Goal: Information Seeking & Learning: Understand process/instructions

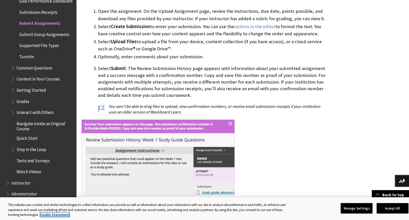
scroll to position [506, 0]
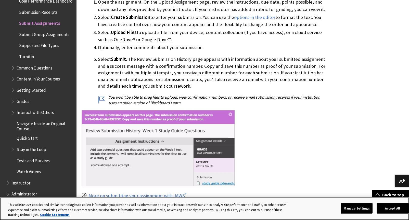
click at [384, 209] on button "Accept All" at bounding box center [393, 208] width 32 height 11
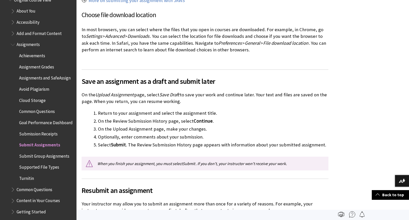
scroll to position [615, 0]
click at [39, 52] on span "Achievements" at bounding box center [32, 55] width 26 height 7
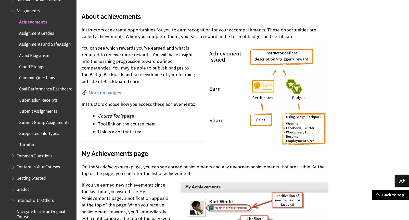
scroll to position [135, 0]
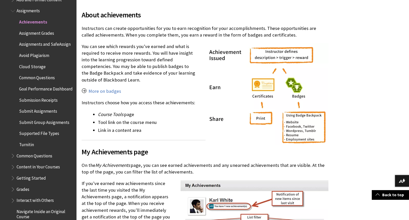
click at [52, 40] on span "Assignments and SafeAssign" at bounding box center [45, 43] width 52 height 7
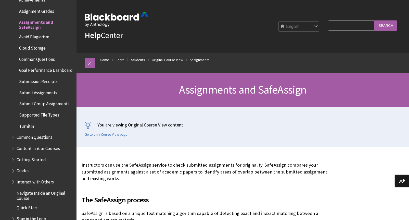
click at [205, 61] on link "Assignments" at bounding box center [200, 60] width 20 height 6
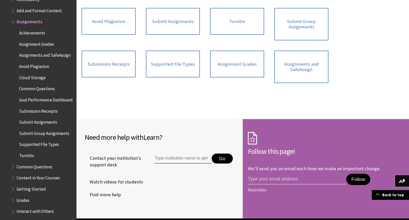
scroll to position [198, 0]
